Goal: Task Accomplishment & Management: Manage account settings

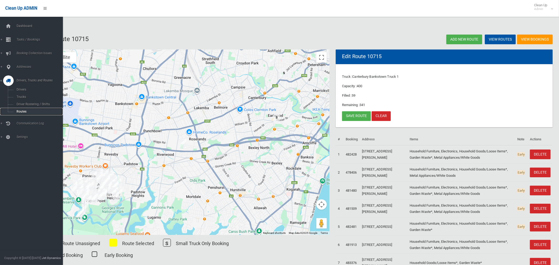
click at [20, 112] on span "Routes" at bounding box center [36, 112] width 43 height 4
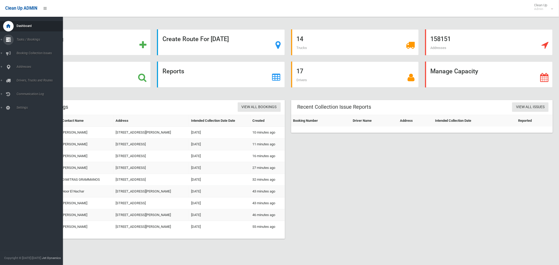
click at [25, 40] on span "Tasks / Bookings" at bounding box center [39, 40] width 48 height 4
click at [22, 79] on span "Search" at bounding box center [36, 78] width 43 height 4
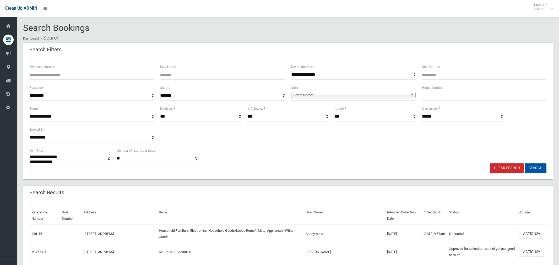
select select
click at [436, 76] on input "Unit Number" at bounding box center [484, 75] width 124 height 10
type input "**"
click at [444, 94] on input "text" at bounding box center [484, 96] width 124 height 10
type input "*****"
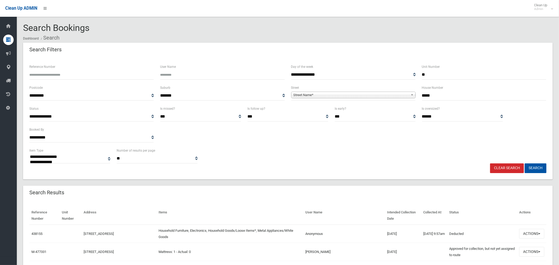
click at [357, 96] on span "Street Name*" at bounding box center [350, 95] width 115 height 6
type input "******"
click at [351, 110] on li "Arilla Avenue (RIVERWOOD 2210)" at bounding box center [353, 109] width 122 height 7
click at [533, 166] on button "Search" at bounding box center [535, 168] width 22 height 10
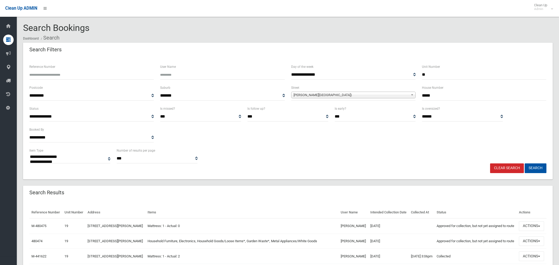
select select
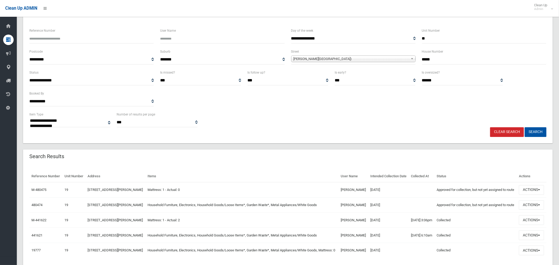
scroll to position [53, 0]
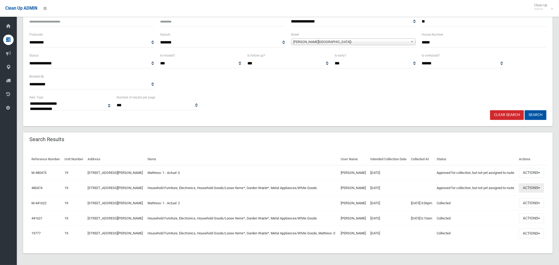
click at [524, 193] on button "Actions" at bounding box center [531, 188] width 25 height 10
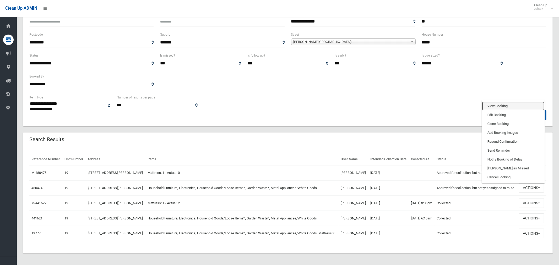
click at [494, 111] on link "View Booking" at bounding box center [513, 106] width 62 height 9
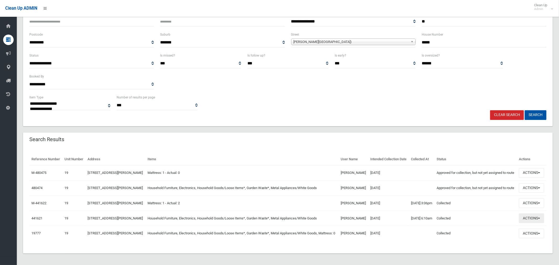
click at [527, 223] on button "Actions" at bounding box center [531, 218] width 25 height 10
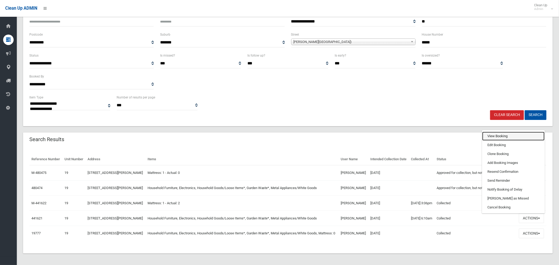
click at [492, 141] on link "View Booking" at bounding box center [513, 136] width 62 height 9
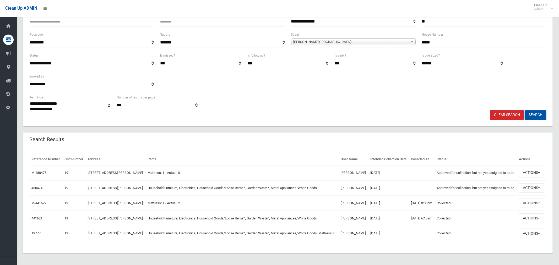
drag, startPoint x: 430, startPoint y: 21, endPoint x: 414, endPoint y: 20, distance: 16.3
click at [414, 20] on div "**********" at bounding box center [287, 20] width 523 height 21
drag, startPoint x: 439, startPoint y: 44, endPoint x: 413, endPoint y: 41, distance: 26.3
click at [413, 41] on div "**********" at bounding box center [287, 41] width 523 height 21
type input "**"
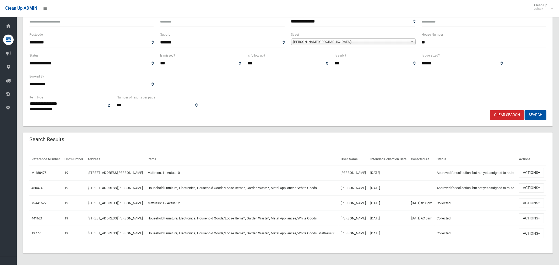
click at [345, 40] on span "Arilla Avenue (RIVERWOOD 2210)" at bounding box center [350, 42] width 115 height 6
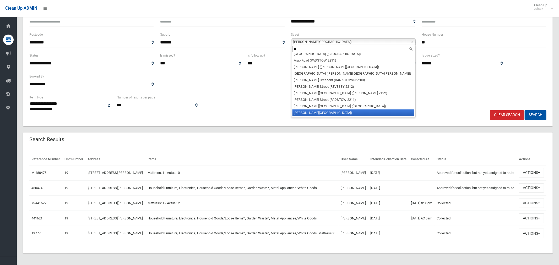
scroll to position [0, 0]
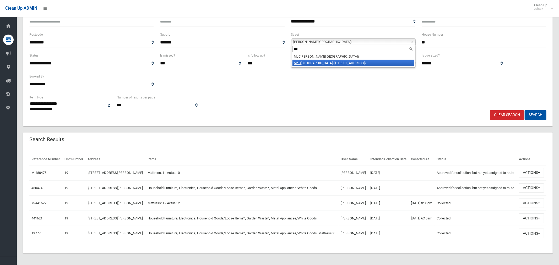
type input "***"
click at [337, 62] on li "McC ourt Street (WILEY PARK 2195)" at bounding box center [353, 63] width 122 height 7
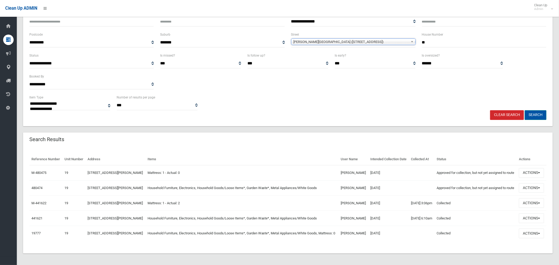
click at [540, 115] on button "Search" at bounding box center [535, 115] width 22 height 10
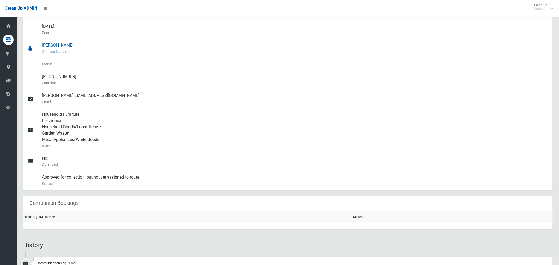
scroll to position [70, 0]
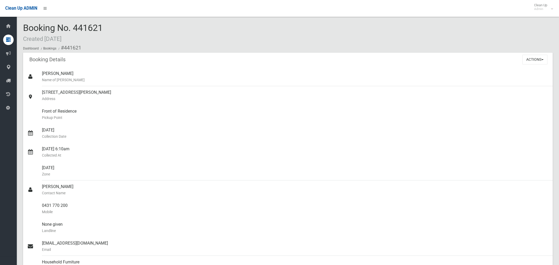
scroll to position [255, 0]
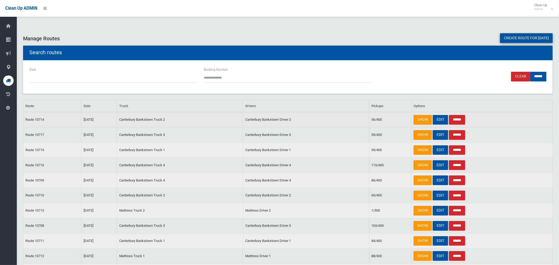
click at [442, 121] on link "EDIT" at bounding box center [439, 120] width 15 height 10
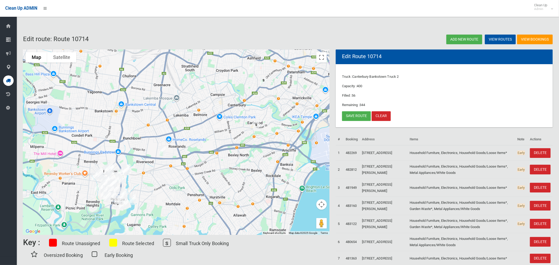
click at [163, 150] on img "19/12-18 Arilla Avenue, RIVERWOOD NSW 2210" at bounding box center [162, 151] width 10 height 13
click at [192, 130] on button "Close" at bounding box center [185, 133] width 13 height 13
click at [356, 117] on link "Save route" at bounding box center [356, 116] width 29 height 10
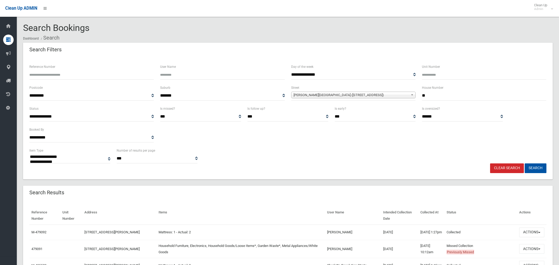
select select
click at [532, 252] on button "Actions" at bounding box center [531, 249] width 25 height 10
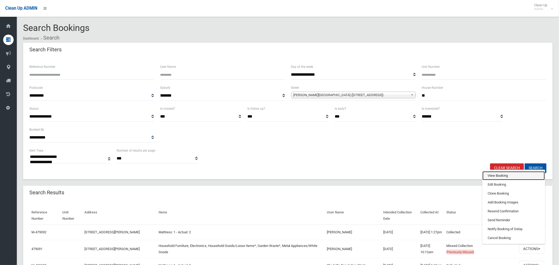
click at [500, 180] on link "View Booking" at bounding box center [513, 175] width 62 height 9
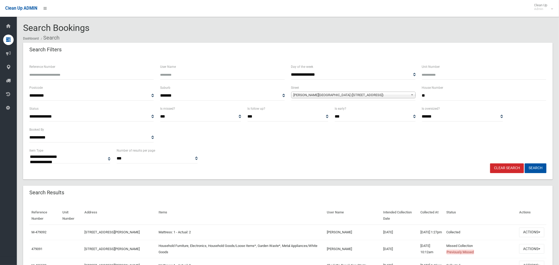
click at [418, 95] on div "House Number **" at bounding box center [483, 95] width 131 height 21
type input "**"
click at [426, 76] on input "Unit Number" at bounding box center [484, 75] width 124 height 10
type input "*"
click at [361, 96] on span "McCourt Street (WILEY PARK 2195)" at bounding box center [350, 95] width 115 height 6
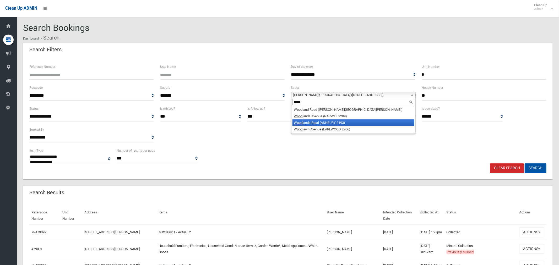
type input "*****"
click at [335, 123] on li "Woodl ands Road (ASHBURY 2193)" at bounding box center [353, 122] width 122 height 7
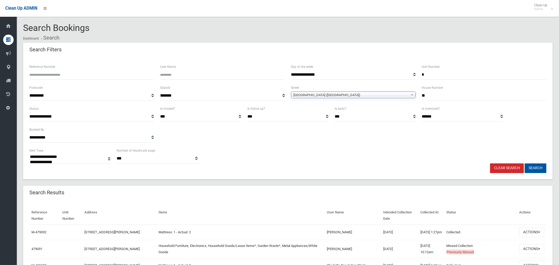
click at [537, 168] on button "Search" at bounding box center [535, 168] width 22 height 10
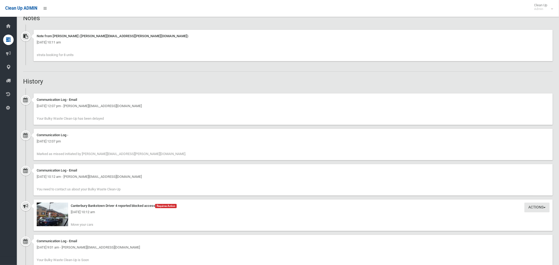
scroll to position [370, 0]
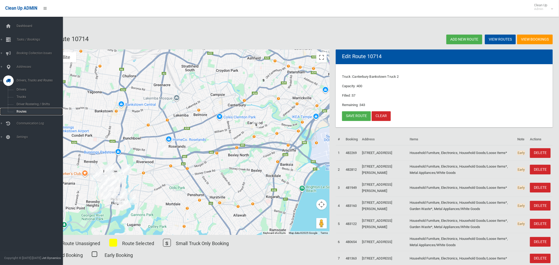
click at [18, 112] on span "Routes" at bounding box center [36, 112] width 43 height 4
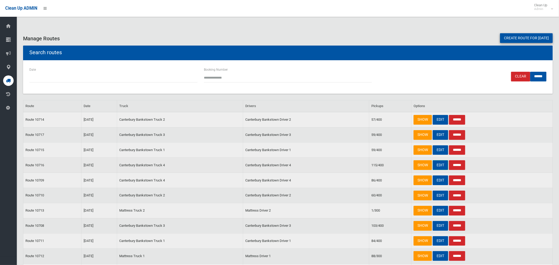
click at [439, 163] on link "EDIT" at bounding box center [439, 165] width 15 height 10
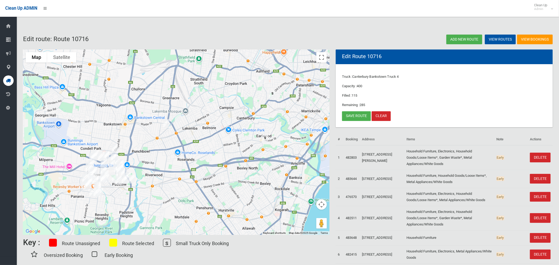
click at [179, 118] on img "46 McCourt Street, WILEY PARK NSW 2195" at bounding box center [178, 117] width 10 height 13
click at [206, 97] on button "Close" at bounding box center [201, 100] width 13 height 13
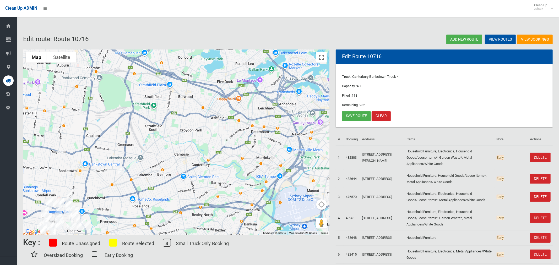
drag, startPoint x: 269, startPoint y: 82, endPoint x: 226, endPoint y: 126, distance: 62.6
click at [226, 126] on div at bounding box center [176, 141] width 306 height 185
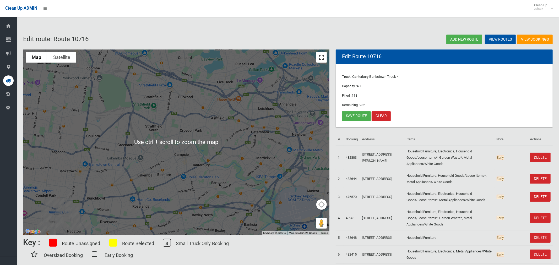
drag, startPoint x: 321, startPoint y: 57, endPoint x: 318, endPoint y: 93, distance: 36.5
click at [320, 57] on button "Toggle fullscreen view" at bounding box center [321, 57] width 10 height 10
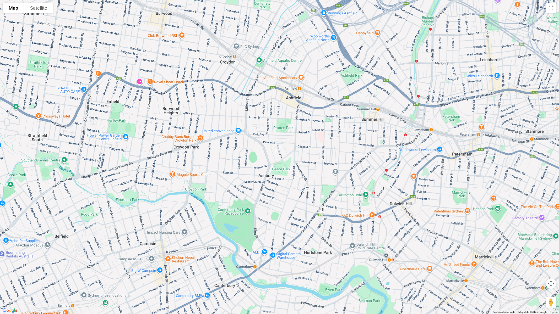
click at [548, 8] on button "Toggle fullscreen view" at bounding box center [551, 8] width 10 height 10
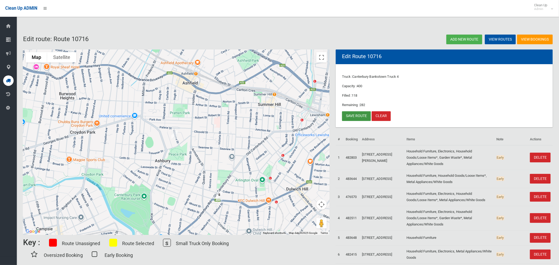
click at [352, 116] on link "Save route" at bounding box center [356, 116] width 29 height 10
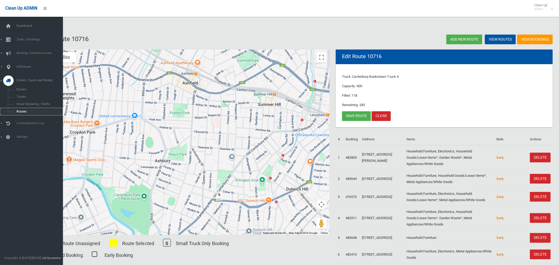
click at [23, 113] on span "Routes" at bounding box center [36, 112] width 43 height 4
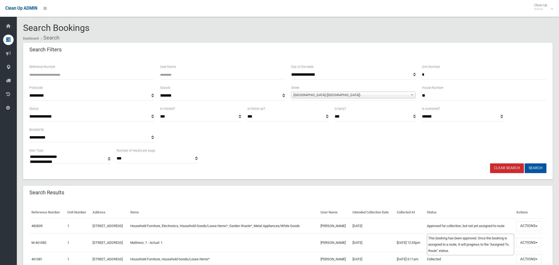
select select
click at [533, 247] on button "Actions" at bounding box center [528, 243] width 25 height 10
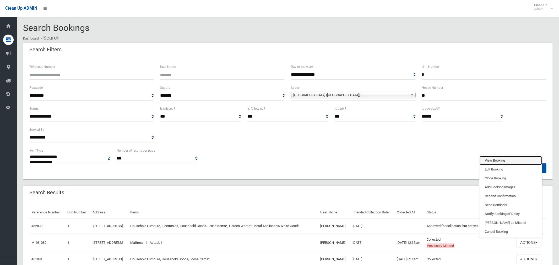
click at [506, 165] on link "View Booking" at bounding box center [510, 160] width 62 height 9
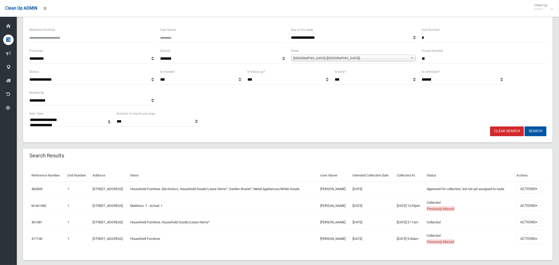
scroll to position [43, 0]
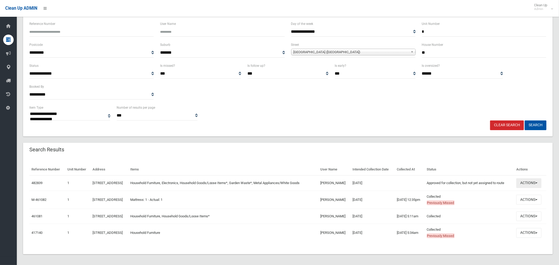
click at [528, 188] on button "Actions" at bounding box center [528, 183] width 25 height 10
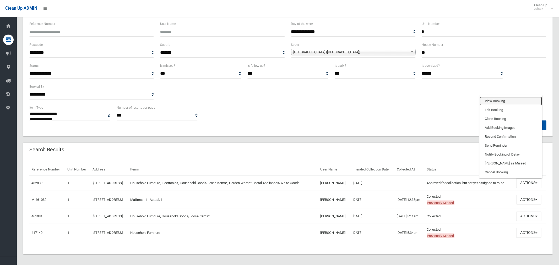
click at [502, 106] on link "View Booking" at bounding box center [510, 101] width 62 height 9
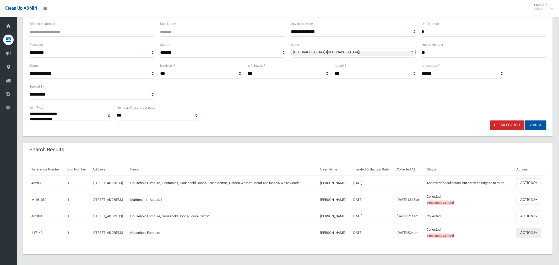
click at [528, 238] on button "Actions" at bounding box center [528, 233] width 25 height 10
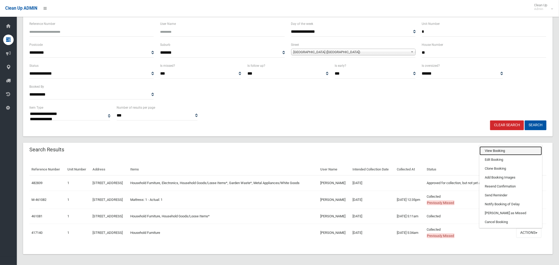
click at [494, 155] on link "View Booking" at bounding box center [510, 150] width 62 height 9
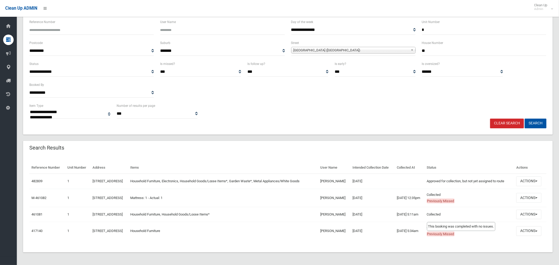
scroll to position [57, 0]
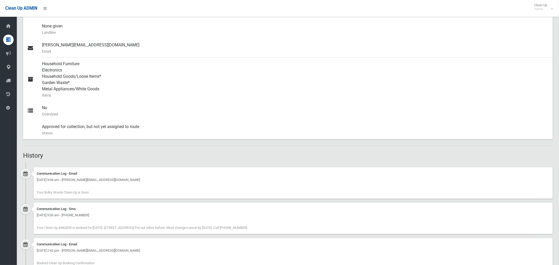
scroll to position [166, 0]
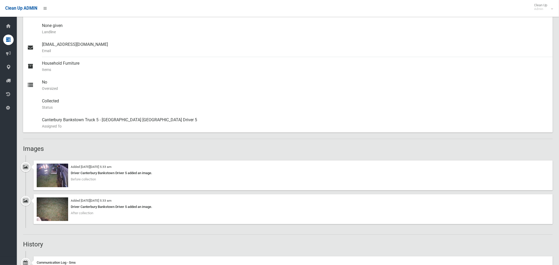
scroll to position [246, 0]
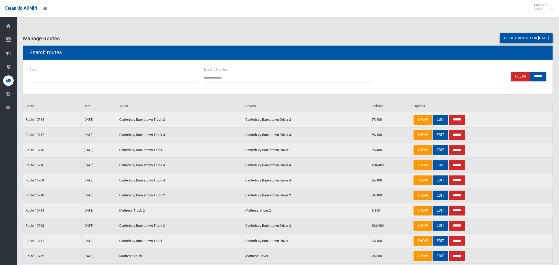
click at [439, 134] on link "EDIT" at bounding box center [439, 135] width 15 height 10
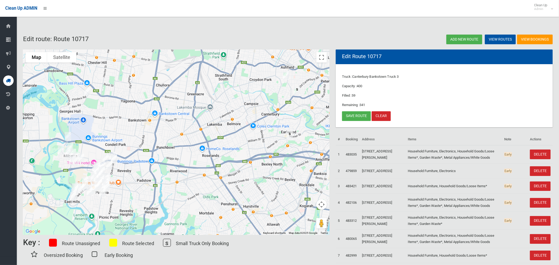
click at [284, 75] on img "1/27 Woodlands Road, ASHBURY NSW 2193" at bounding box center [285, 75] width 10 height 13
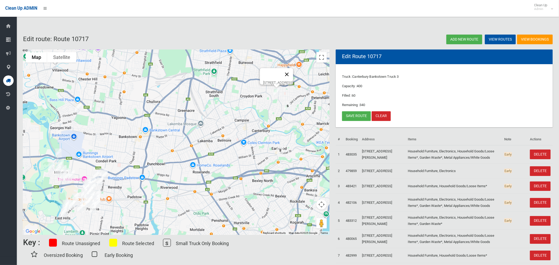
click at [293, 71] on button "Close" at bounding box center [286, 74] width 13 height 13
click at [353, 117] on link "Save route" at bounding box center [356, 116] width 29 height 10
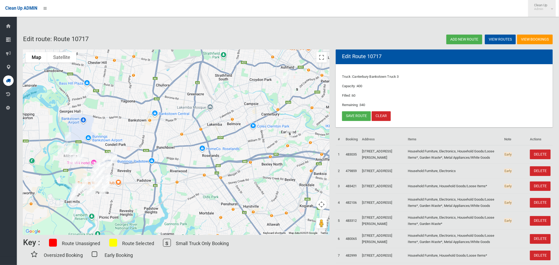
click at [538, 9] on small "Admin" at bounding box center [540, 9] width 13 height 4
click at [541, 23] on link "Logout" at bounding box center [541, 22] width 27 height 9
